Goal: Task Accomplishment & Management: Complete application form

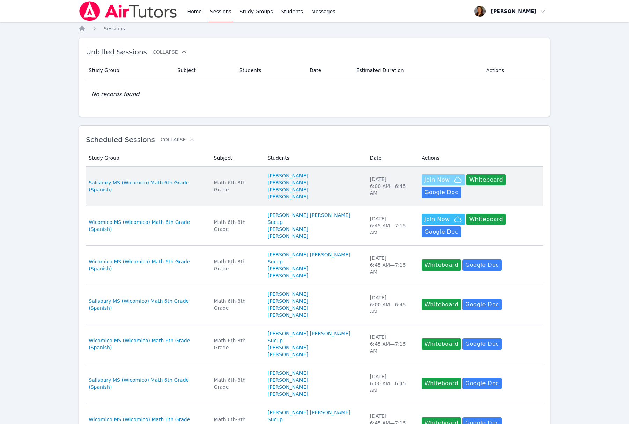
click at [424, 184] on span "Join Now" at bounding box center [436, 180] width 25 height 8
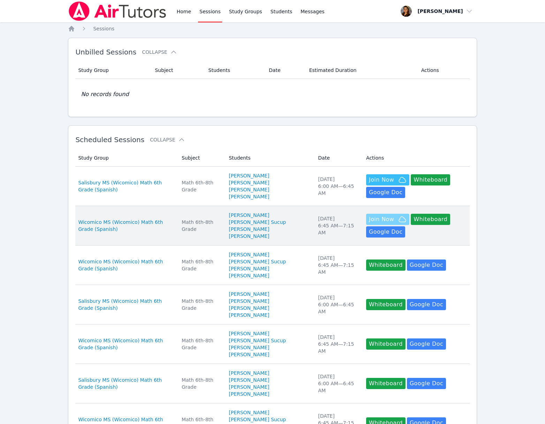
click at [398, 223] on icon "button" at bounding box center [402, 219] width 8 height 8
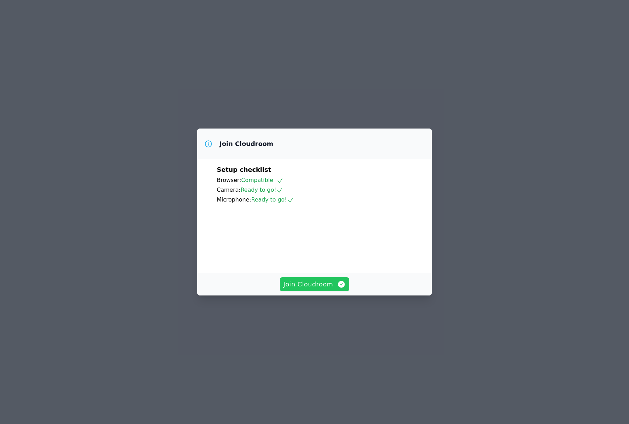
click at [318, 287] on span "Join Cloudroom" at bounding box center [314, 284] width 62 height 10
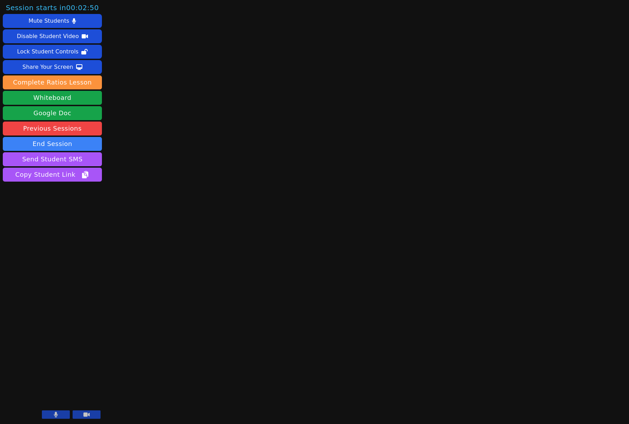
drag, startPoint x: 91, startPoint y: 418, endPoint x: 80, endPoint y: 419, distance: 11.9
click at [91, 418] on button at bounding box center [87, 414] width 28 height 8
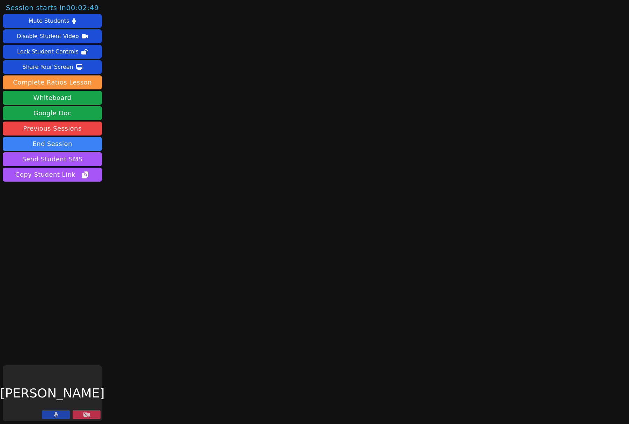
drag, startPoint x: 58, startPoint y: 415, endPoint x: 64, endPoint y: 414, distance: 6.3
click at [58, 415] on button at bounding box center [56, 414] width 28 height 8
click at [54, 98] on button "Whiteboard" at bounding box center [52, 98] width 99 height 14
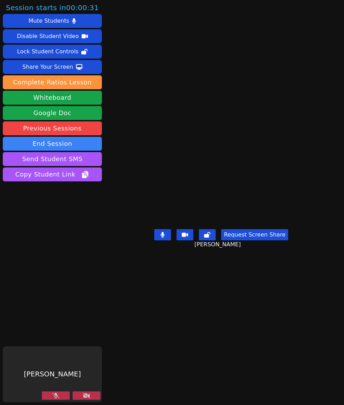
click at [87, 397] on icon at bounding box center [86, 396] width 7 height 6
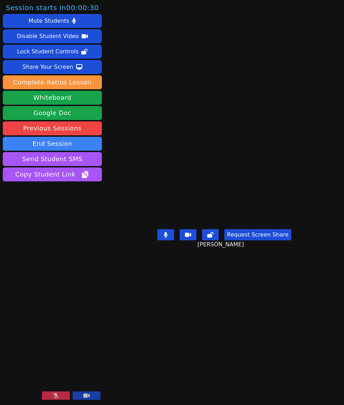
click at [56, 395] on icon at bounding box center [55, 396] width 7 height 6
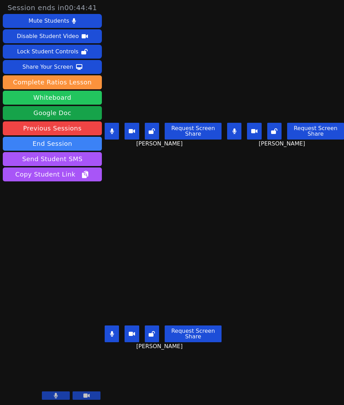
click at [43, 100] on button "Whiteboard" at bounding box center [52, 98] width 99 height 14
click at [55, 99] on button "Whiteboard" at bounding box center [52, 98] width 99 height 14
click at [57, 397] on icon at bounding box center [56, 396] width 4 height 6
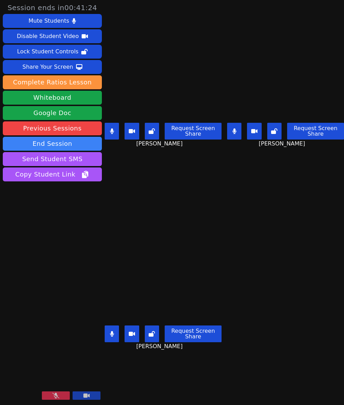
click at [57, 397] on icon at bounding box center [55, 396] width 7 height 6
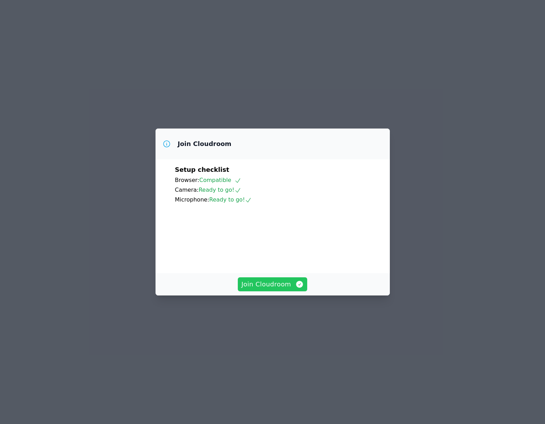
click at [260, 289] on span "Join Cloudroom" at bounding box center [272, 284] width 62 height 10
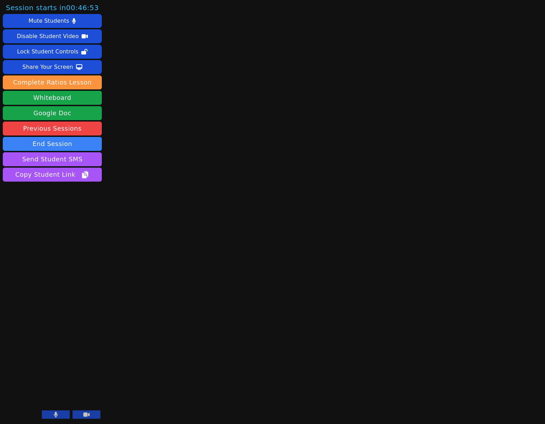
click at [83, 416] on icon at bounding box center [86, 414] width 6 height 6
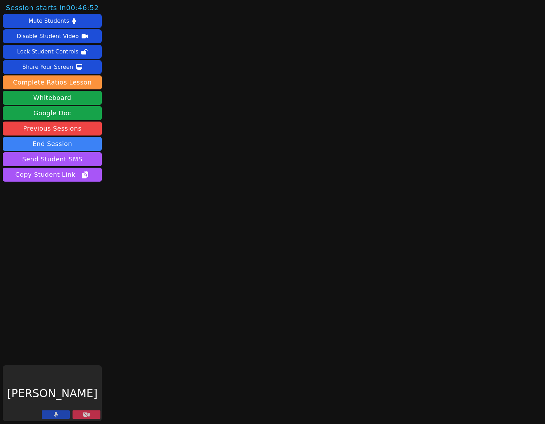
click at [53, 415] on button at bounding box center [56, 414] width 28 height 8
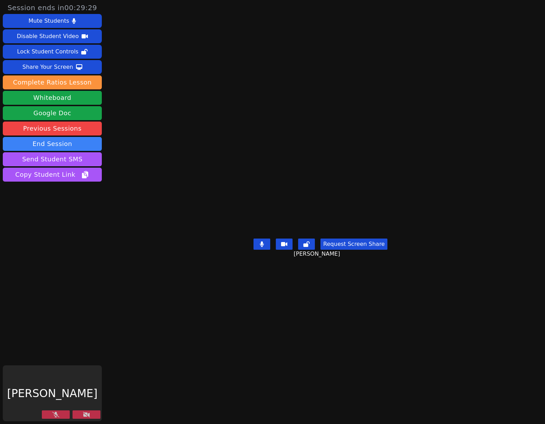
click at [88, 412] on icon at bounding box center [86, 414] width 7 height 6
click at [55, 415] on icon at bounding box center [55, 414] width 7 height 6
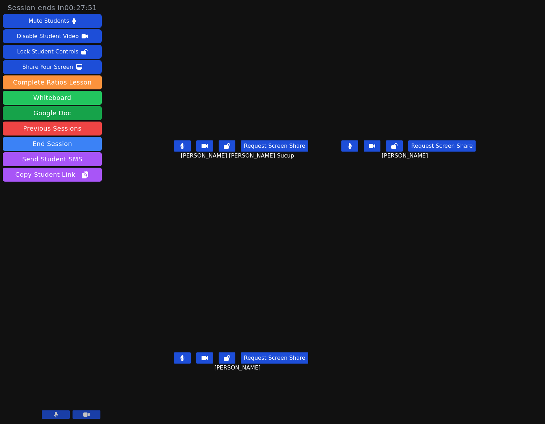
click at [62, 98] on button "Whiteboard" at bounding box center [52, 98] width 99 height 14
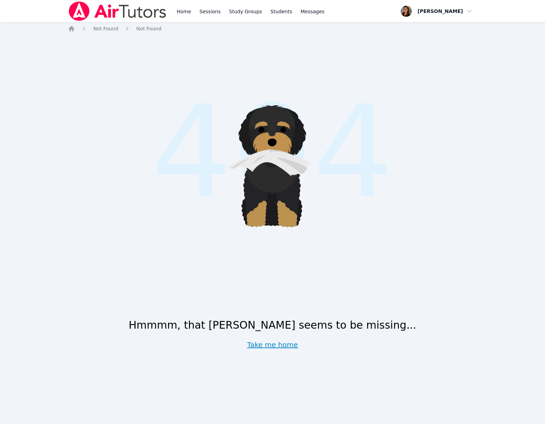
click at [266, 348] on link "Take me home" at bounding box center [272, 345] width 51 height 10
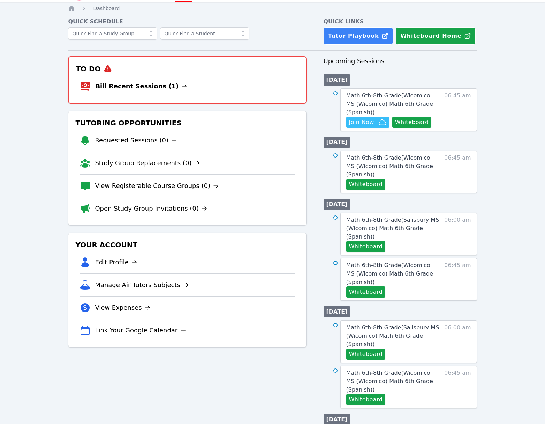
scroll to position [21, 0]
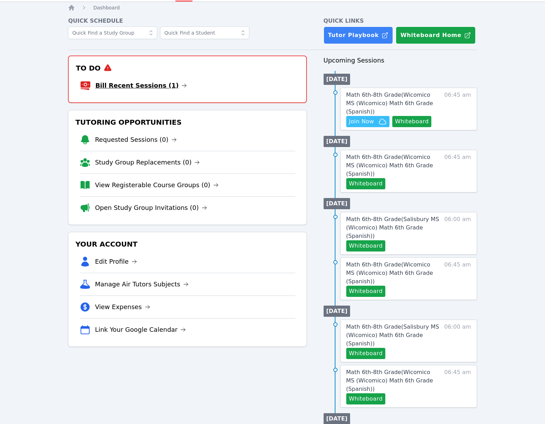
click at [158, 88] on link "Bill Recent Sessions (1)" at bounding box center [141, 86] width 92 height 10
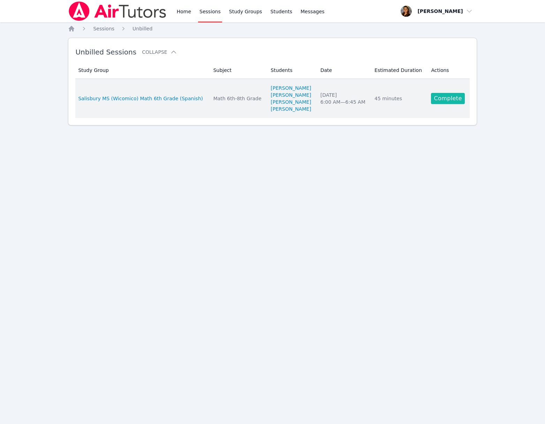
click at [452, 101] on link "Complete" at bounding box center [447, 98] width 33 height 11
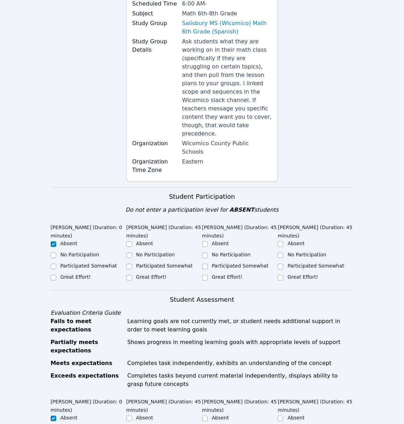
scroll to position [89, 0]
click at [145, 262] on label "Participated Somewhat" at bounding box center [164, 265] width 57 height 6
click at [132, 263] on input "Participated Somewhat" at bounding box center [129, 266] width 6 height 6
checkbox input "true"
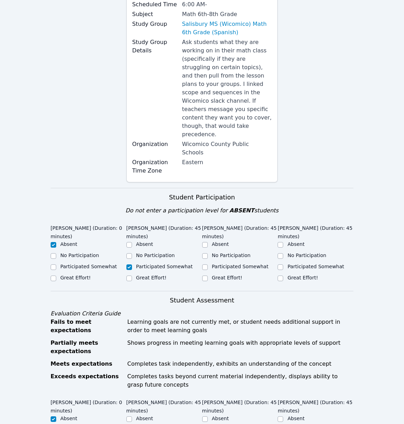
click at [223, 263] on label "Participated Somewhat" at bounding box center [240, 266] width 57 height 6
click at [208, 264] on input "Participated Somewhat" at bounding box center [205, 267] width 6 height 6
checkbox input "true"
click at [294, 275] on label "Great Effort!" at bounding box center [302, 278] width 30 height 6
click at [283, 275] on input "Great Effort!" at bounding box center [280, 278] width 6 height 6
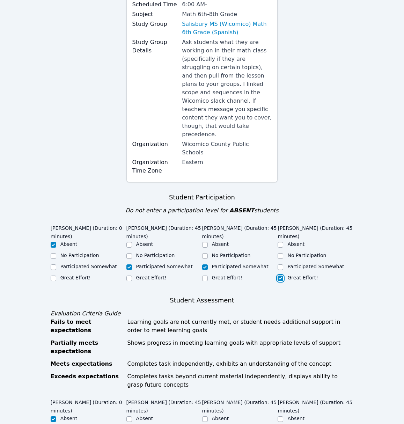
checkbox input "true"
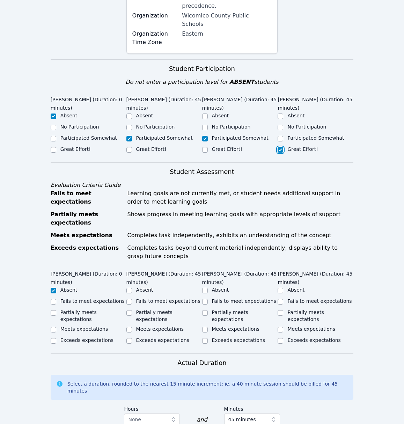
scroll to position [218, 0]
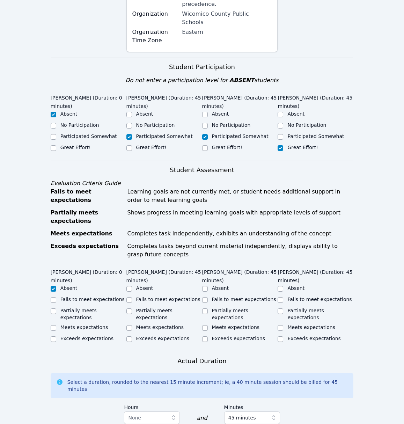
click at [150, 307] on label "Partially meets expectations" at bounding box center [154, 313] width 36 height 13
click at [132, 308] on input "Partially meets expectations" at bounding box center [129, 311] width 6 height 6
checkbox input "true"
drag, startPoint x: 232, startPoint y: 293, endPoint x: 291, endPoint y: 291, distance: 59.0
click at [232, 307] on label "Partially meets expectations" at bounding box center [230, 313] width 36 height 13
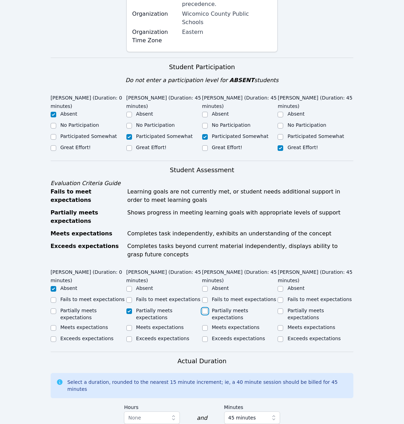
click at [208, 308] on input "Partially meets expectations" at bounding box center [205, 311] width 6 height 6
checkbox input "true"
click at [303, 307] on label "Partially meets expectations" at bounding box center [305, 313] width 36 height 13
click at [283, 308] on input "Partially meets expectations" at bounding box center [280, 311] width 6 height 6
checkbox input "true"
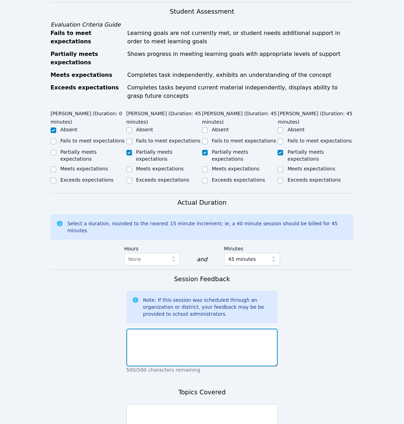
click at [180, 328] on textarea at bounding box center [201, 347] width 151 height 38
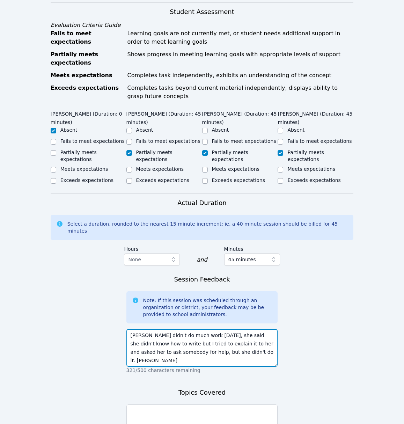
click at [255, 329] on textarea "[PERSON_NAME] didn't do much work [DATE], she said she didn't know how to write…" at bounding box center [201, 348] width 151 height 38
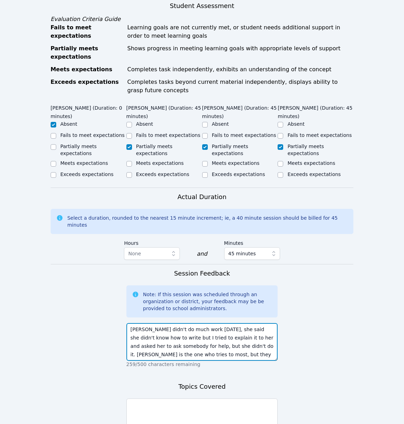
scroll to position [430, 0]
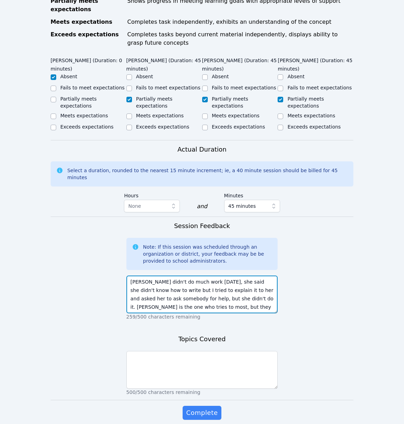
type textarea "[PERSON_NAME] didn't do much work [DATE], she said she didn't know how to write…"
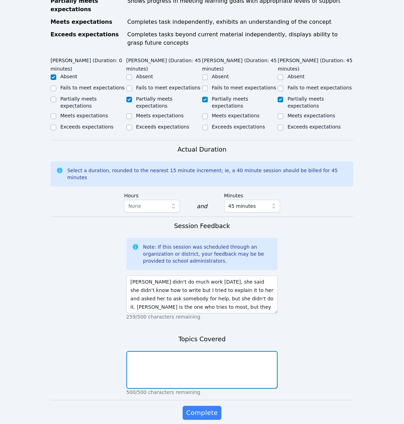
click at [226, 351] on textarea at bounding box center [201, 370] width 151 height 38
type textarea "Area of polygons"
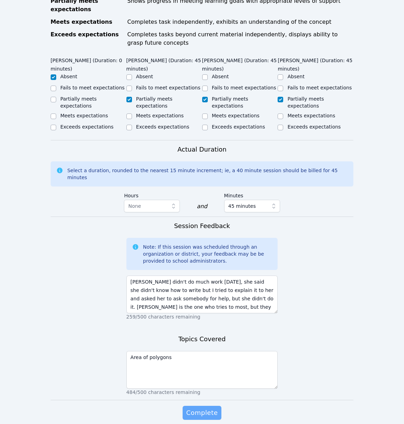
click at [214, 408] on span "Complete" at bounding box center [201, 413] width 31 height 10
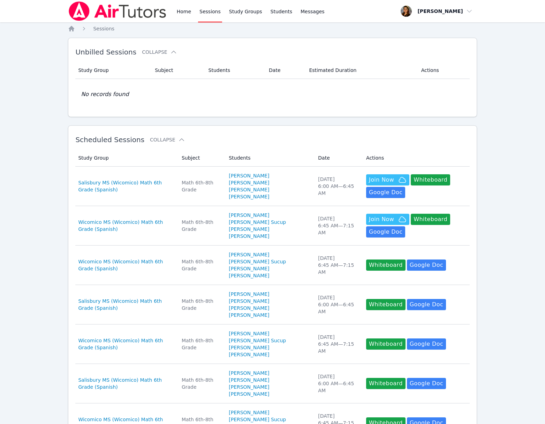
click at [209, 9] on link "Sessions" at bounding box center [210, 11] width 24 height 22
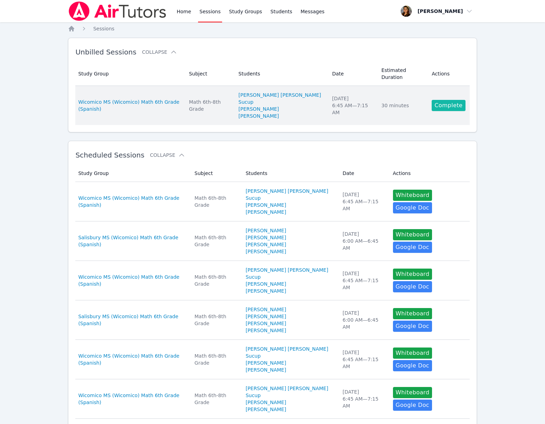
click at [446, 105] on link "Complete" at bounding box center [448, 105] width 33 height 11
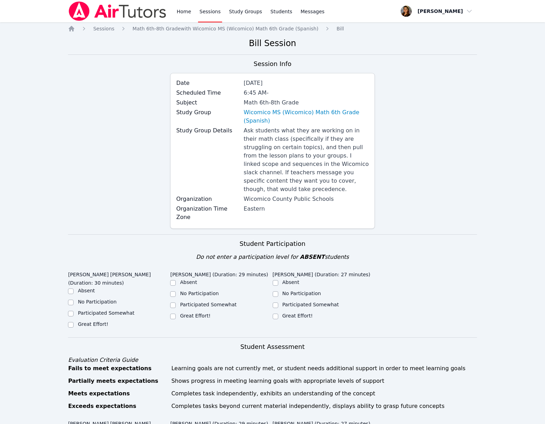
click at [92, 321] on label "Great Effort!" at bounding box center [93, 324] width 30 height 6
click at [74, 322] on input "Great Effort!" at bounding box center [71, 325] width 6 height 6
checkbox input "true"
click at [196, 303] on label "Participated Somewhat" at bounding box center [208, 304] width 57 height 6
click at [297, 313] on label "Great Effort!" at bounding box center [298, 316] width 30 height 6
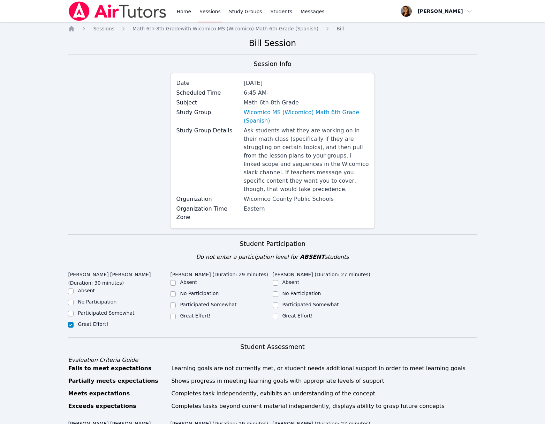
click at [278, 313] on input "Great Effort!" at bounding box center [276, 316] width 6 height 6
checkbox input "true"
click at [221, 302] on label "Participated Somewhat" at bounding box center [208, 304] width 57 height 6
click at [176, 302] on input "Participated Somewhat" at bounding box center [173, 305] width 6 height 6
checkbox input "true"
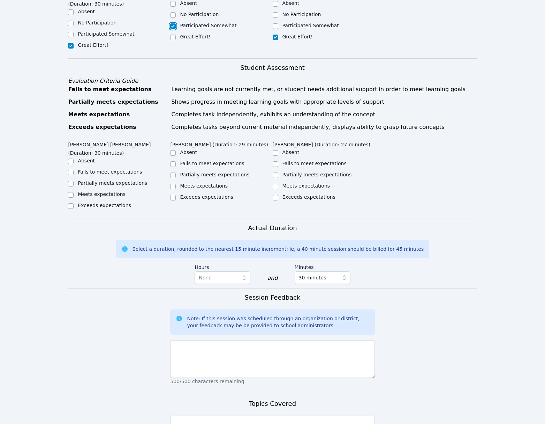
scroll to position [275, 0]
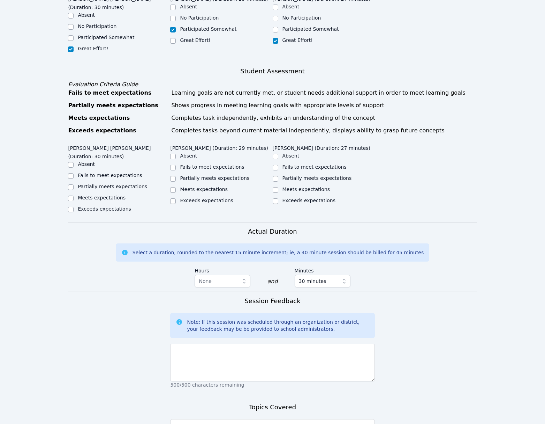
click at [128, 184] on label "Partially meets expectations" at bounding box center [112, 187] width 69 height 6
click at [74, 184] on input "Partially meets expectations" at bounding box center [71, 187] width 6 height 6
checkbox input "true"
click at [226, 178] on label "Partially meets expectations" at bounding box center [214, 178] width 69 height 6
click at [176, 178] on input "Partially meets expectations" at bounding box center [173, 179] width 6 height 6
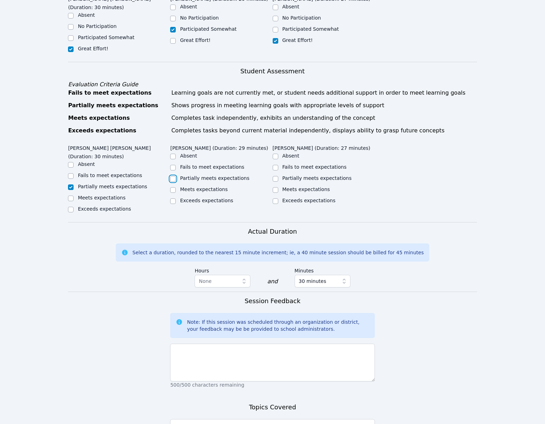
checkbox input "true"
click at [297, 175] on label "Partially meets expectations" at bounding box center [317, 178] width 69 height 6
click at [278, 176] on input "Partially meets expectations" at bounding box center [276, 179] width 6 height 6
checkbox input "true"
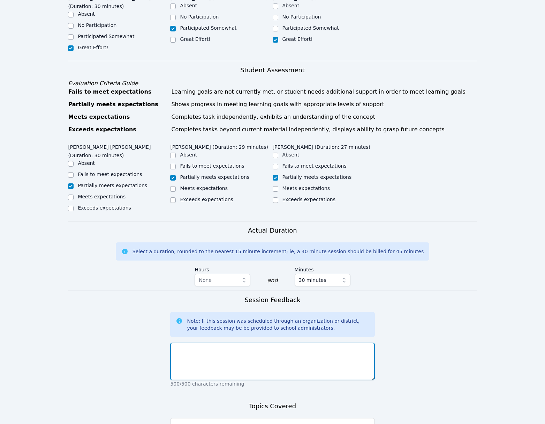
drag, startPoint x: 287, startPoint y: 358, endPoint x: 292, endPoint y: 357, distance: 4.9
click at [287, 358] on textarea at bounding box center [272, 361] width 204 height 38
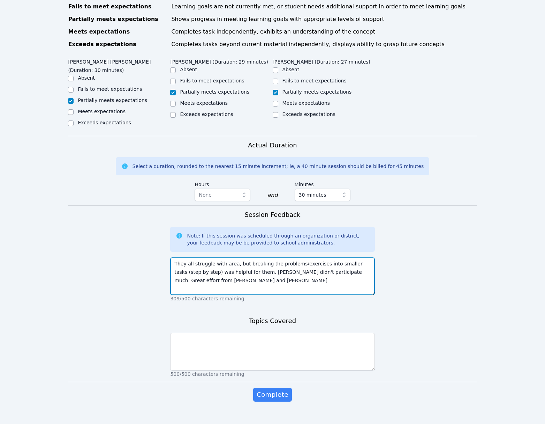
scroll to position [364, 0]
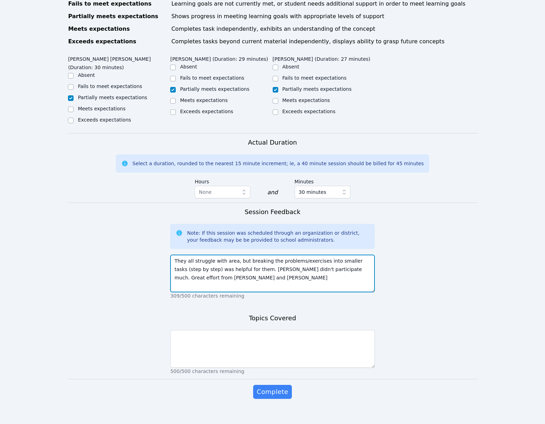
type textarea "They all struggle with area, but breaking the problems/exercises into smaller t…"
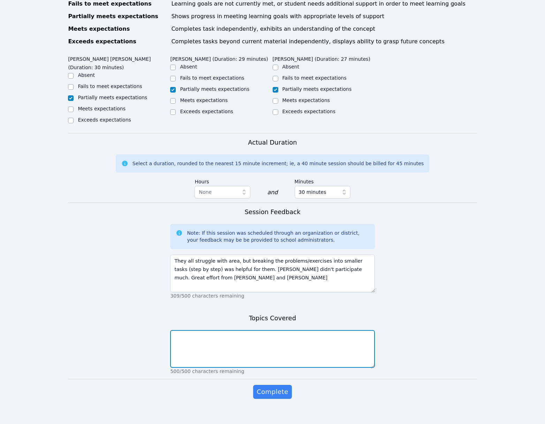
click at [315, 343] on textarea at bounding box center [272, 349] width 204 height 38
type textarea "Area of polygons"
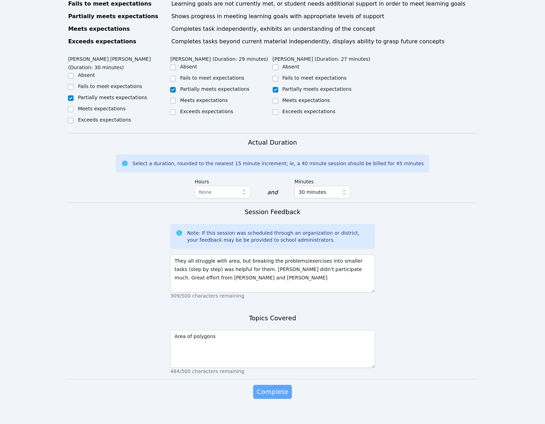
click at [277, 389] on button "Complete" at bounding box center [272, 392] width 38 height 14
